Goal: Information Seeking & Learning: Find specific fact

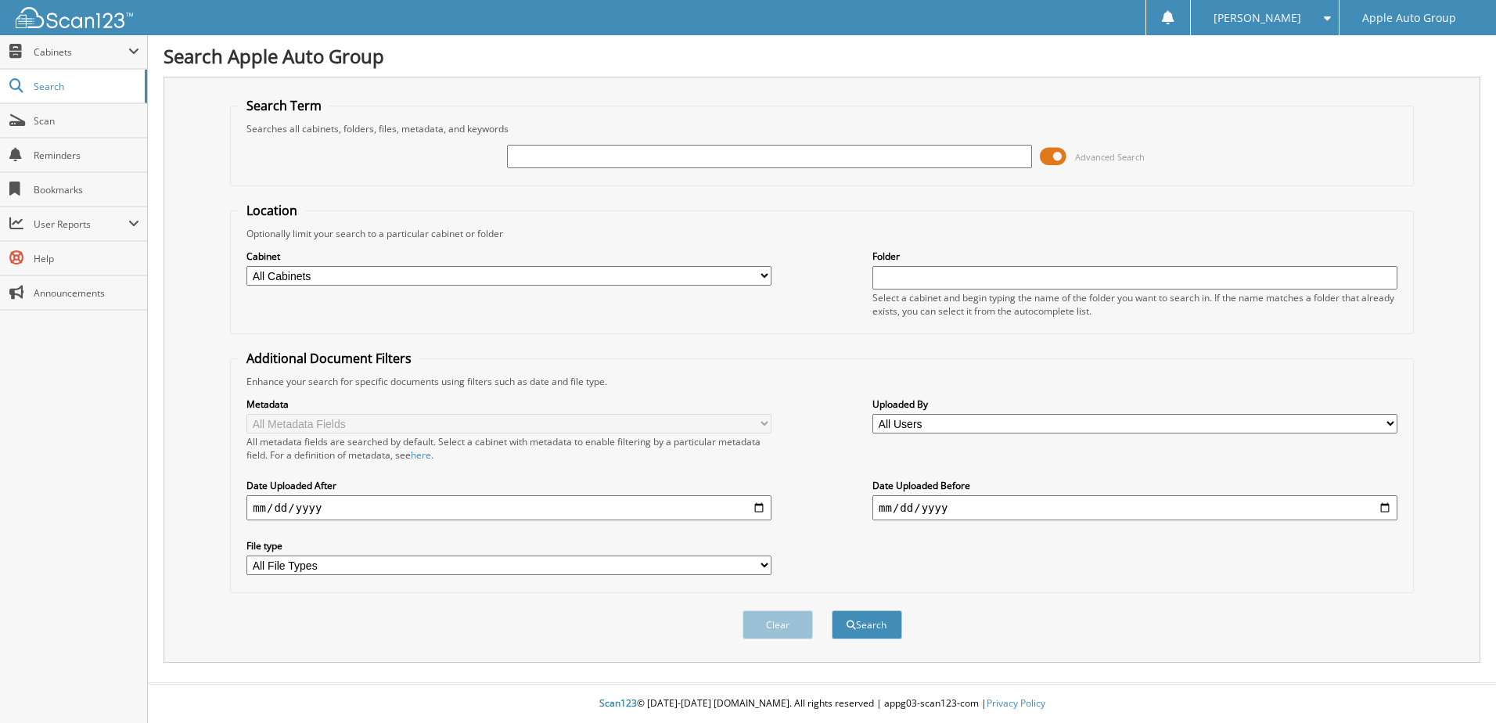
click at [583, 160] on input "text" at bounding box center [769, 156] width 525 height 23
type input "225233"
click at [832, 610] on button "Search" at bounding box center [867, 624] width 70 height 29
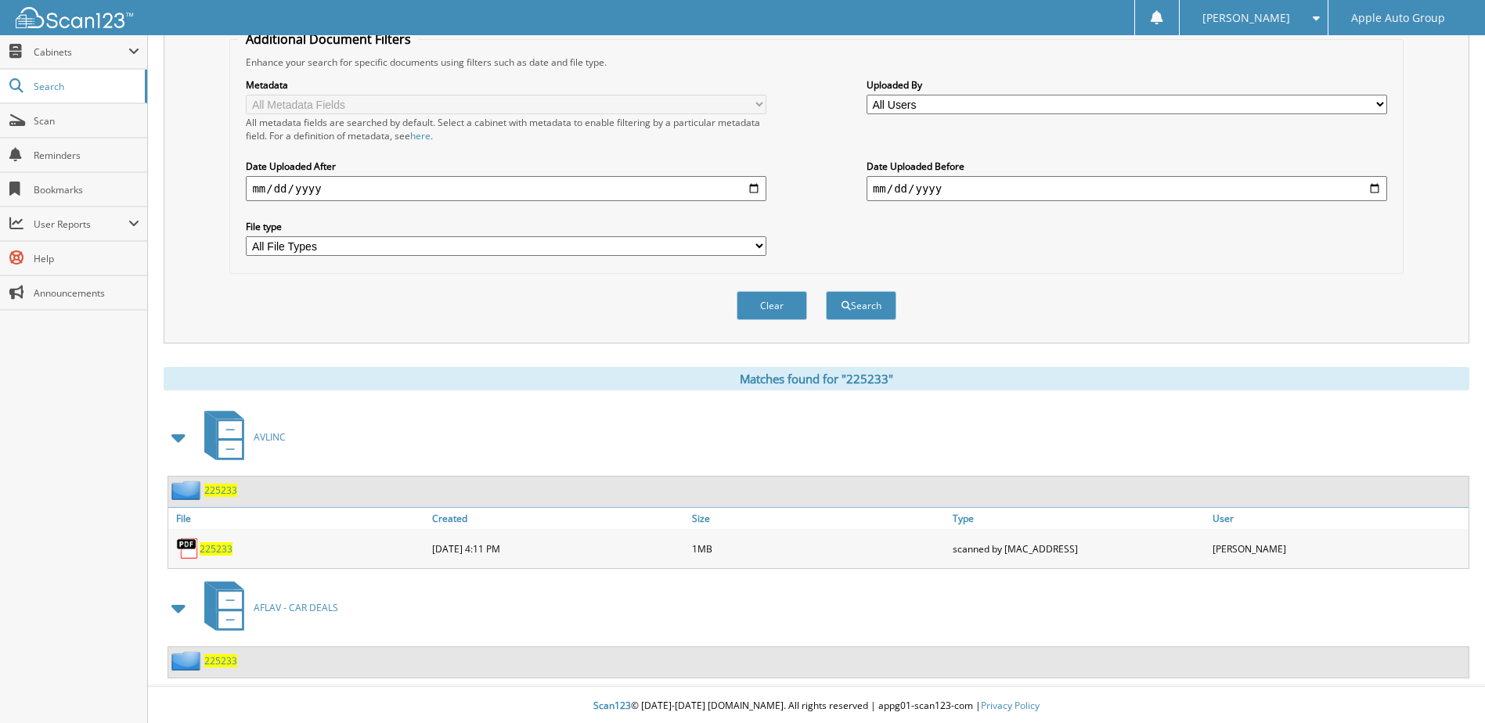
scroll to position [322, 0]
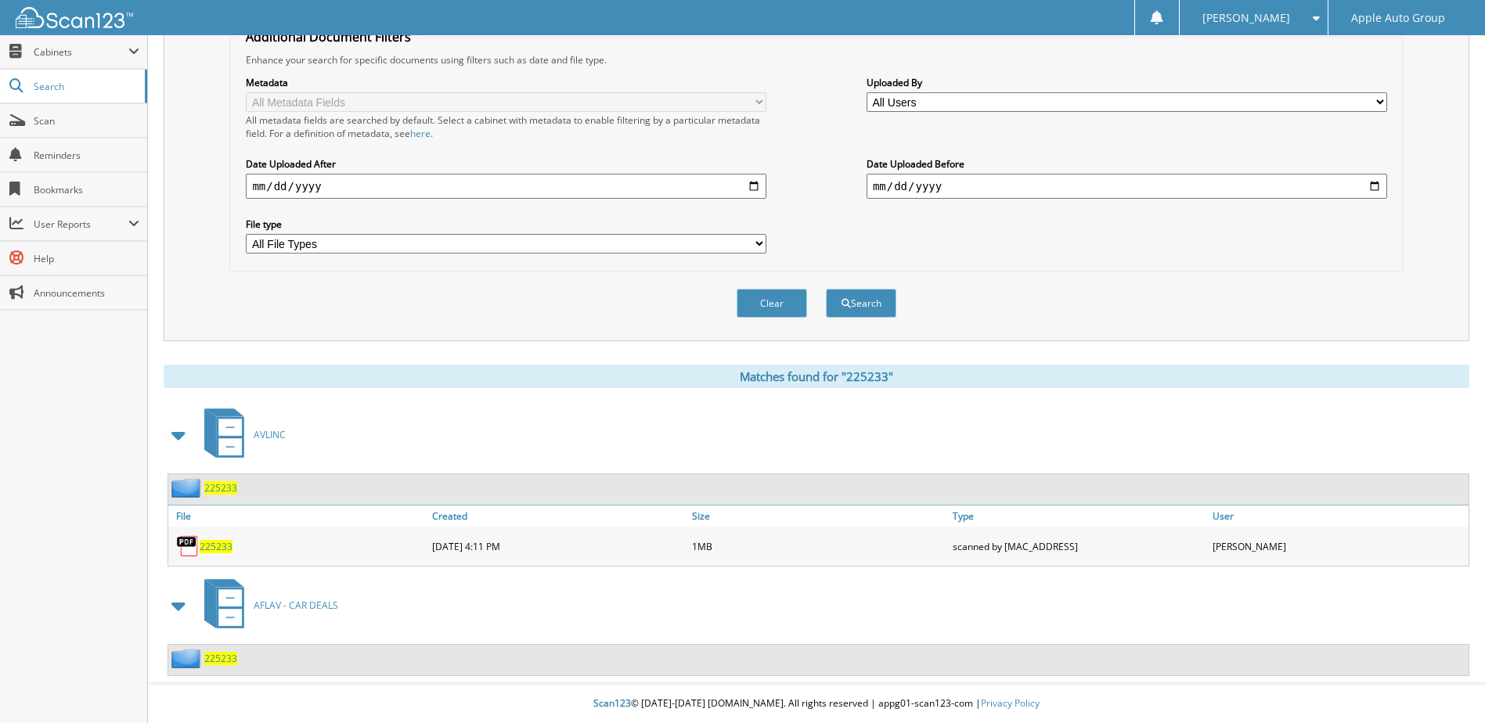
click at [225, 661] on span "225233" at bounding box center [220, 658] width 33 height 13
